Goal: Task Accomplishment & Management: Complete application form

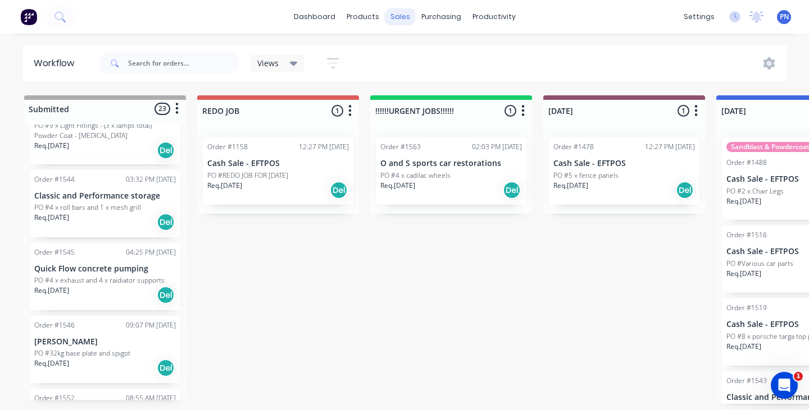
click at [402, 18] on div "sales" at bounding box center [400, 16] width 31 height 17
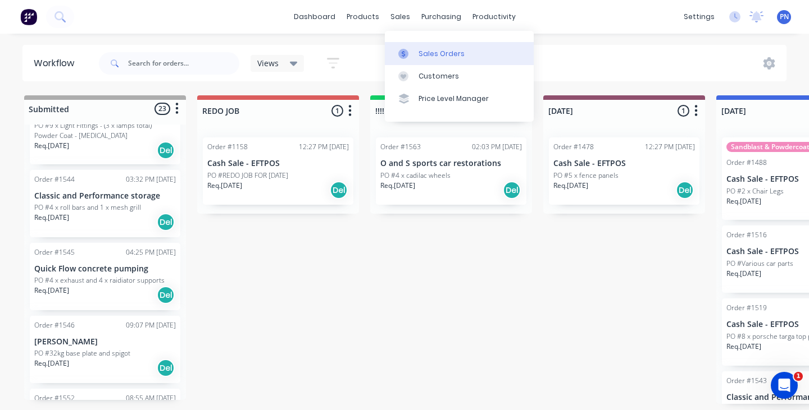
click at [422, 54] on div "Sales Orders" at bounding box center [441, 54] width 46 height 10
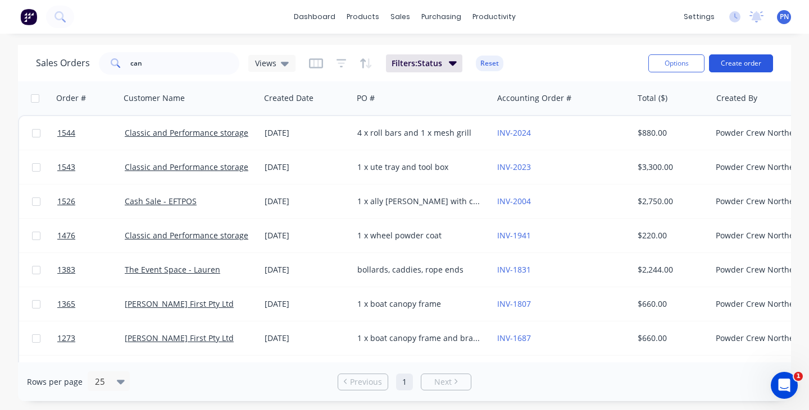
click at [741, 59] on button "Create order" at bounding box center [741, 63] width 64 height 18
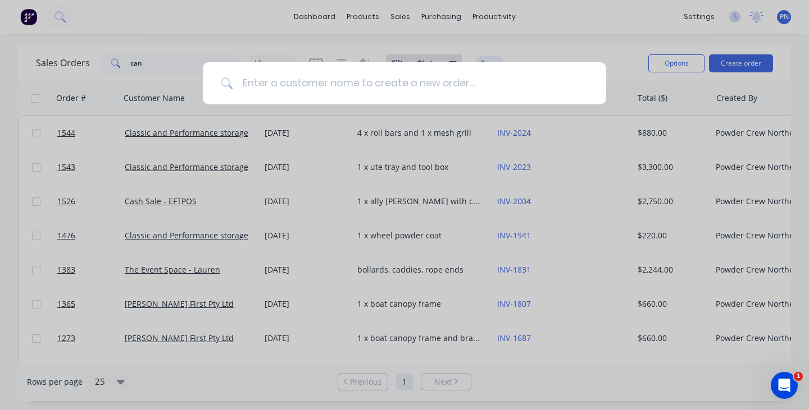
click at [454, 72] on input at bounding box center [410, 83] width 355 height 42
click at [451, 86] on input at bounding box center [410, 83] width 355 height 42
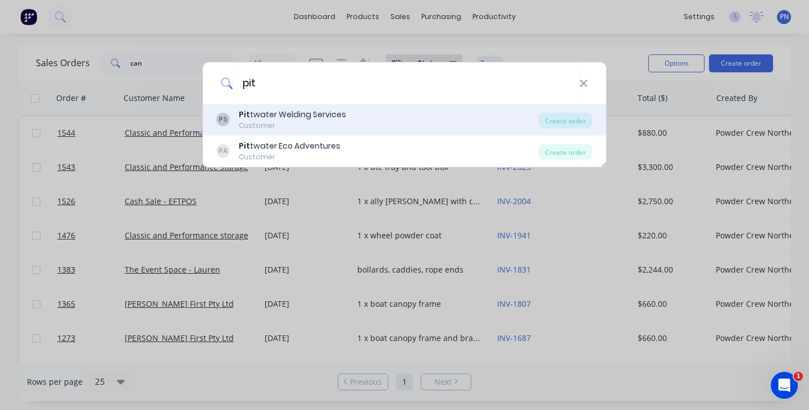
type input "pit"
click at [386, 117] on div "PS Pit twater Welding Services Customer" at bounding box center [377, 120] width 322 height 22
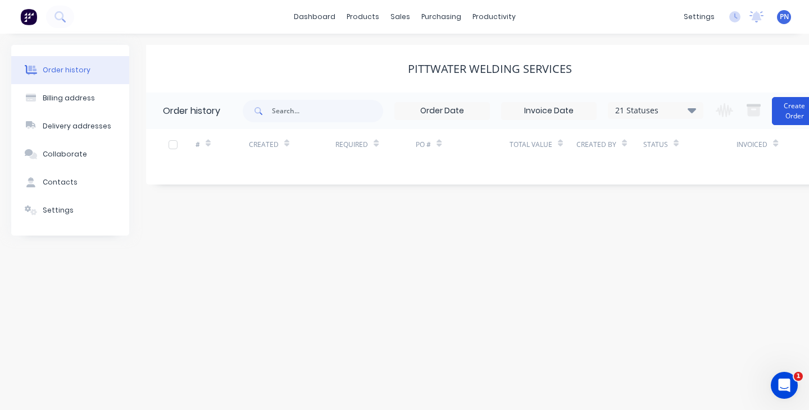
click at [797, 120] on button "Create Order" at bounding box center [793, 111] width 45 height 28
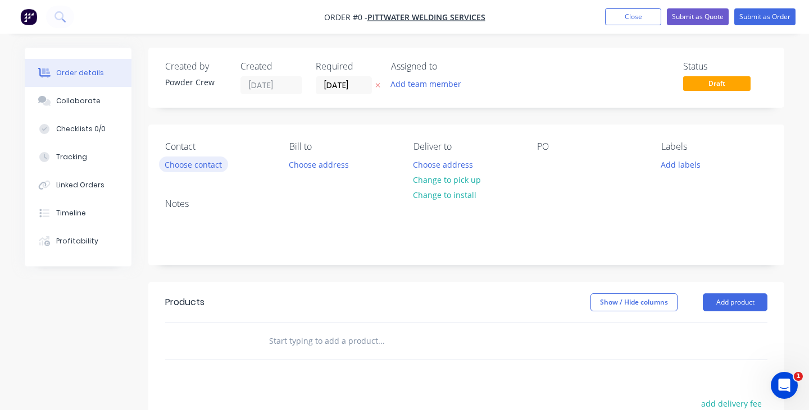
click at [210, 163] on button "Choose contact" at bounding box center [193, 164] width 69 height 15
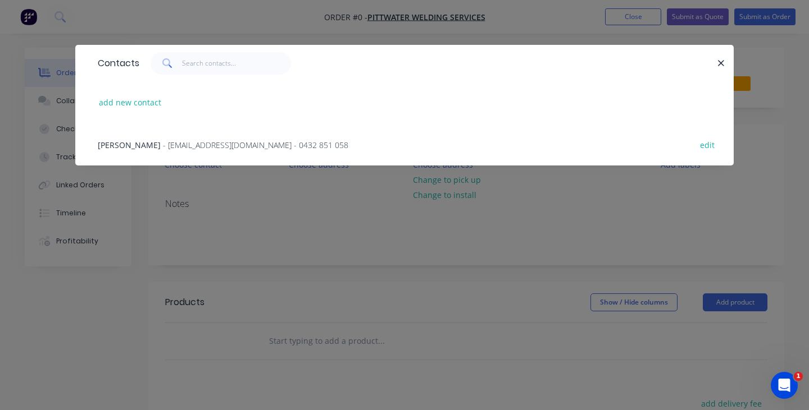
click at [209, 144] on span "- [EMAIL_ADDRESS][DOMAIN_NAME] - 0432 851 058" at bounding box center [255, 145] width 185 height 11
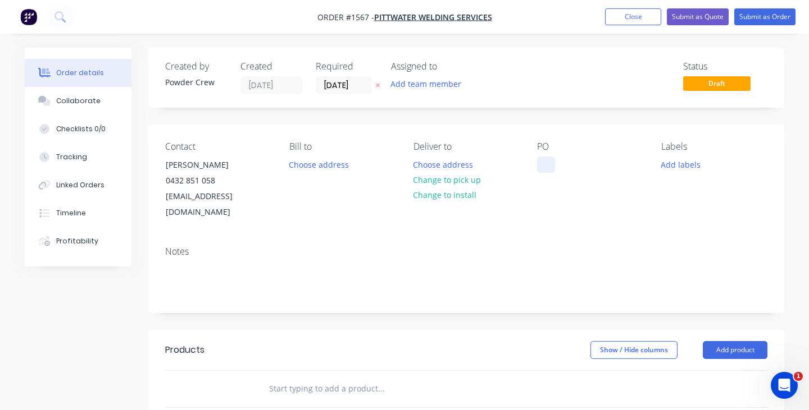
click at [547, 165] on div at bounding box center [546, 165] width 18 height 16
click at [599, 168] on div "2 x steel handrails" at bounding box center [580, 165] width 87 height 16
copy div "2 x steel handrails"
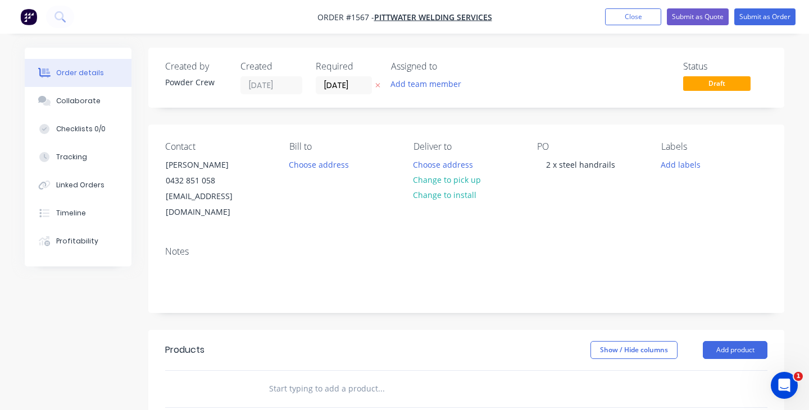
click at [579, 238] on div "Notes" at bounding box center [466, 275] width 636 height 75
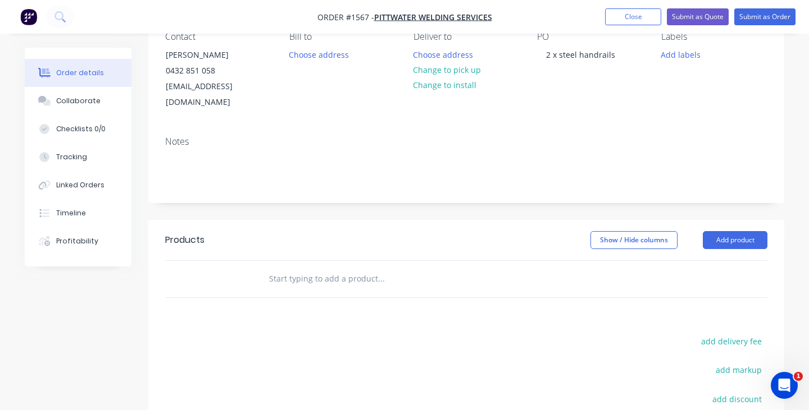
scroll to position [117, 0]
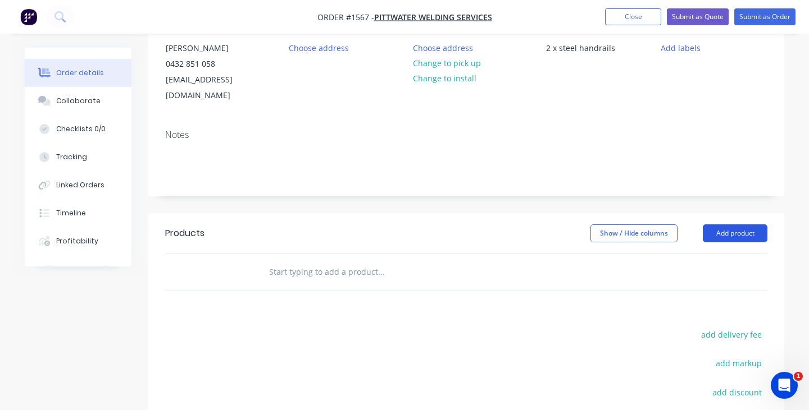
click at [734, 225] on button "Add product" at bounding box center [734, 234] width 65 height 18
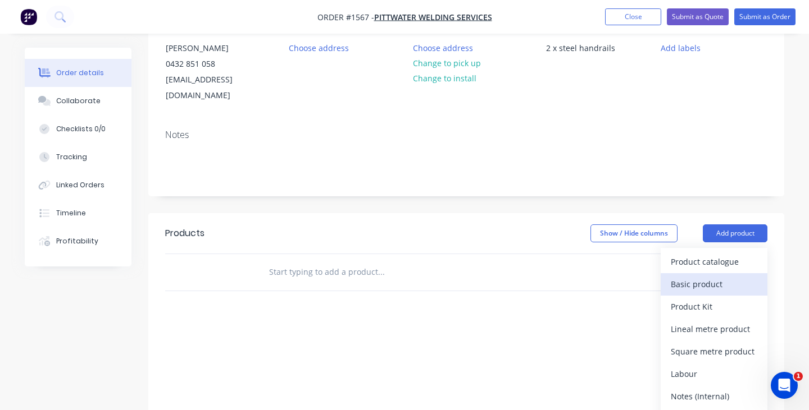
click at [723, 276] on div "Basic product" at bounding box center [713, 284] width 86 height 16
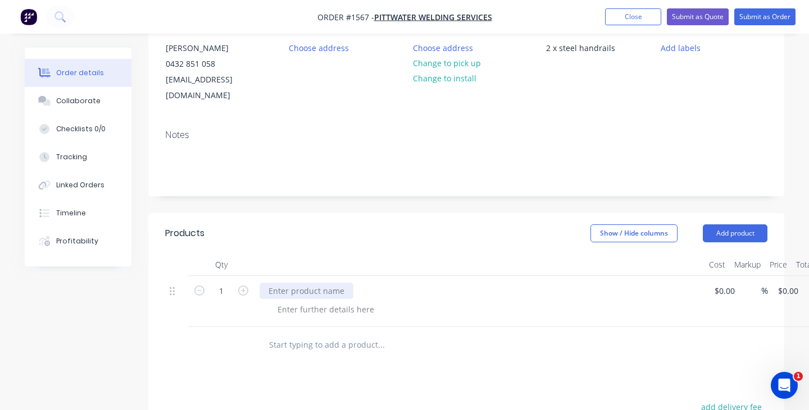
click at [336, 283] on div at bounding box center [306, 291] width 94 height 16
paste div
click at [623, 302] on div at bounding box center [483, 310] width 431 height 16
drag, startPoint x: 230, startPoint y: 275, endPoint x: 194, endPoint y: 275, distance: 36.5
click at [194, 282] on form "1" at bounding box center [221, 290] width 58 height 17
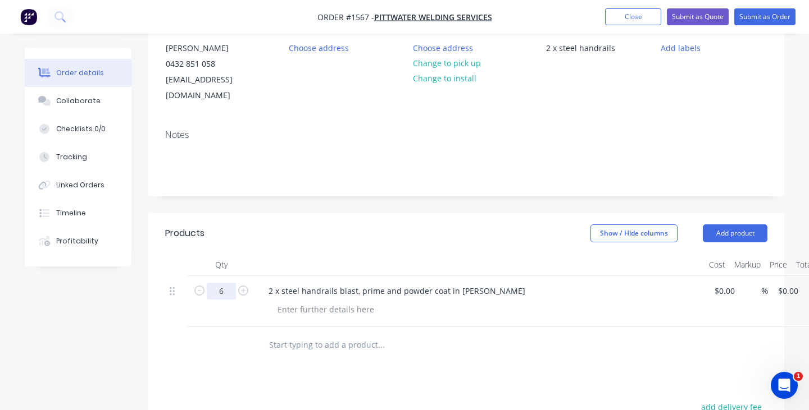
type input "6"
click at [515, 283] on div "2 x steel handrails blast, prime and powder coat in [PERSON_NAME]" at bounding box center [479, 291] width 440 height 16
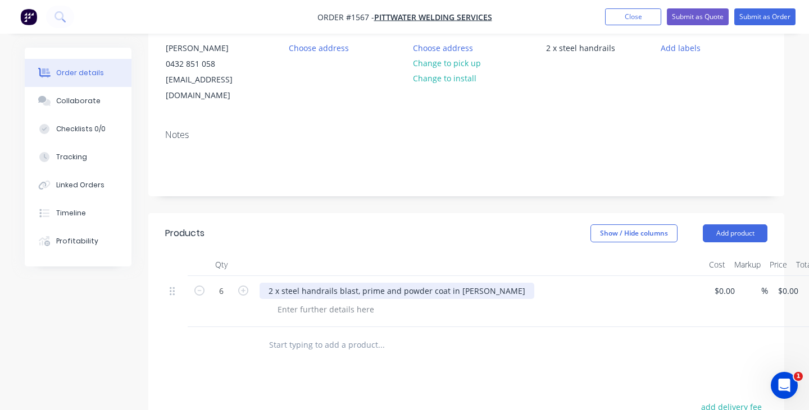
click at [497, 283] on div "2 x steel handrails blast, prime and powder coat in [PERSON_NAME]" at bounding box center [396, 291] width 275 height 16
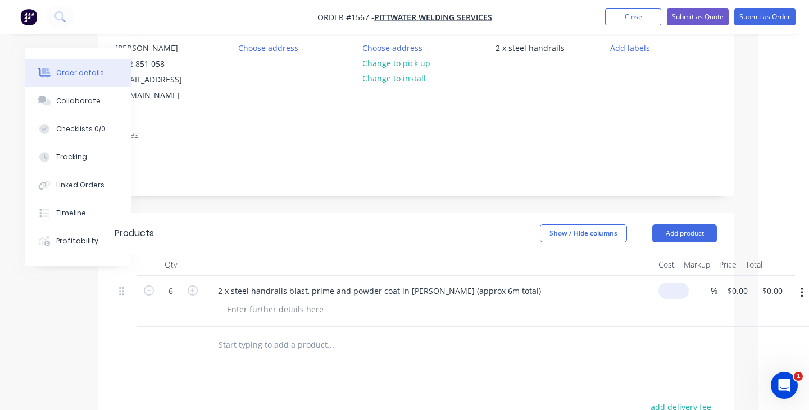
click at [672, 283] on input at bounding box center [676, 291] width 26 height 16
type input "$275.00"
type input "$1,650.00"
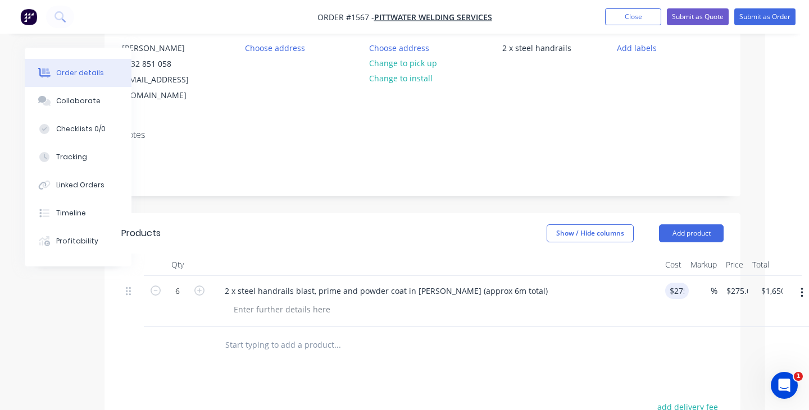
click at [615, 328] on div at bounding box center [413, 345] width 404 height 36
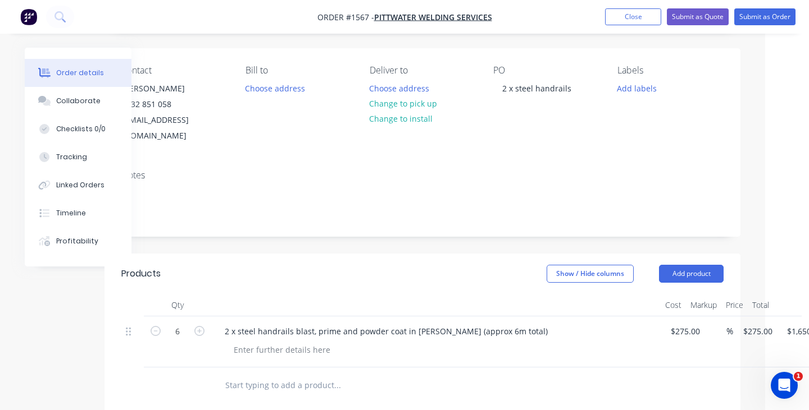
scroll to position [71, 44]
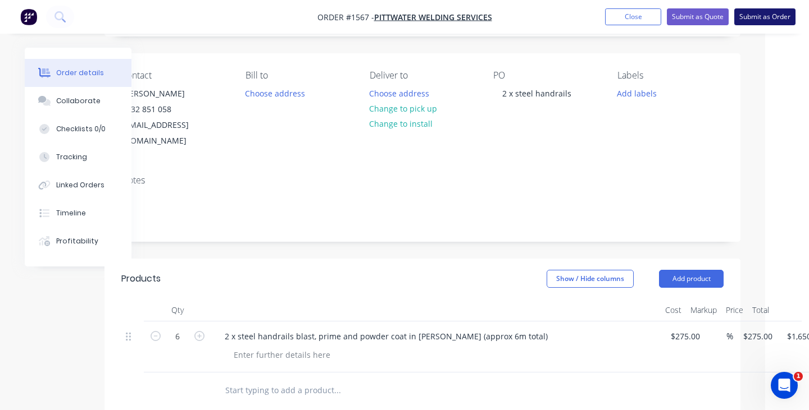
click at [766, 20] on button "Submit as Order" at bounding box center [764, 16] width 61 height 17
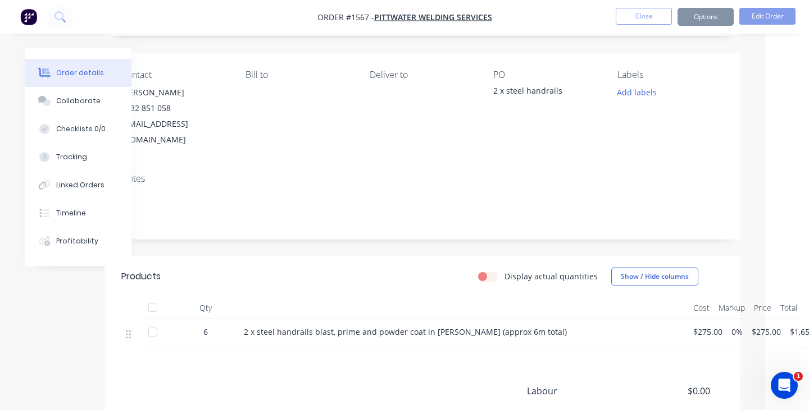
scroll to position [0, 0]
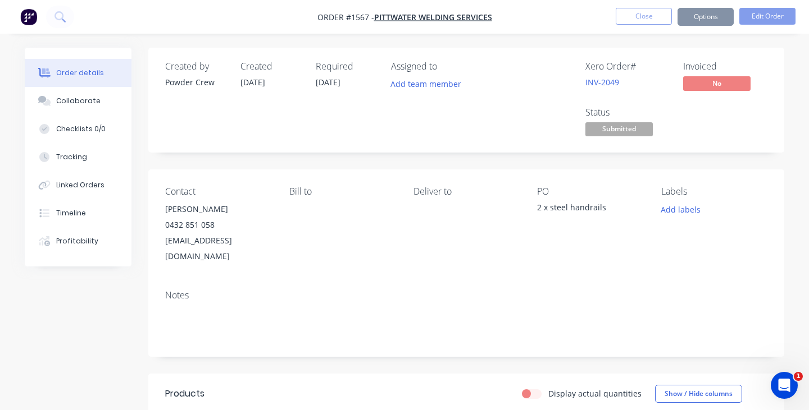
click at [719, 19] on button "Options" at bounding box center [705, 17] width 56 height 18
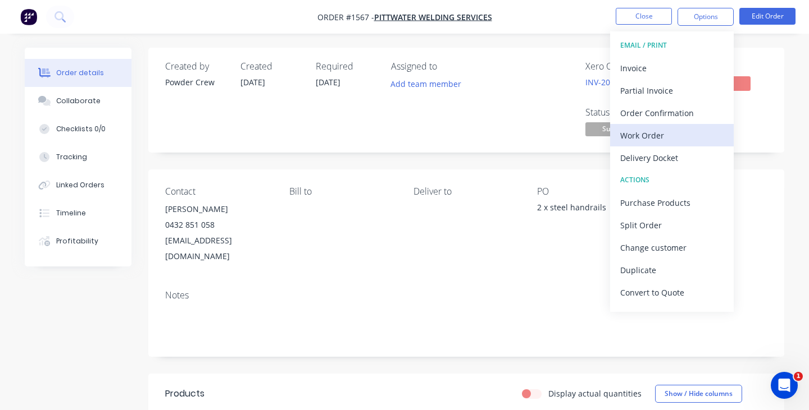
click at [675, 128] on div "Work Order" at bounding box center [671, 135] width 103 height 16
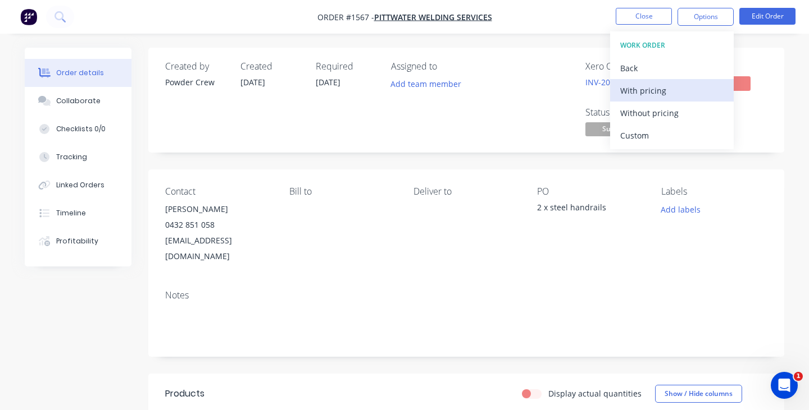
click at [663, 86] on div "With pricing" at bounding box center [671, 91] width 103 height 16
